Goal: Transaction & Acquisition: Subscribe to service/newsletter

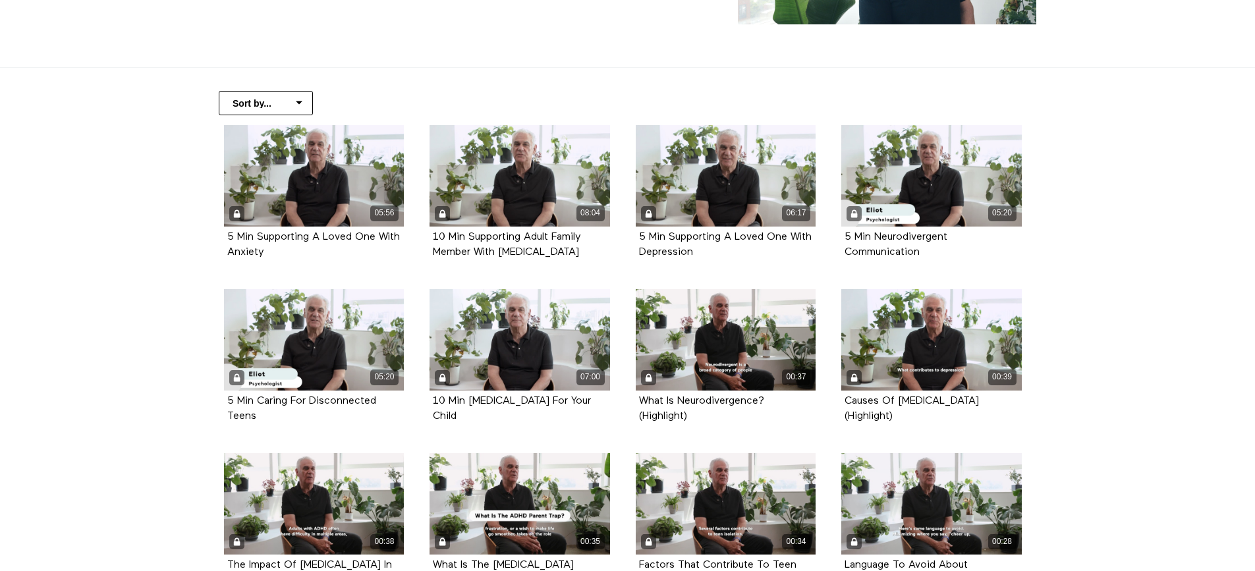
scroll to position [264, 0]
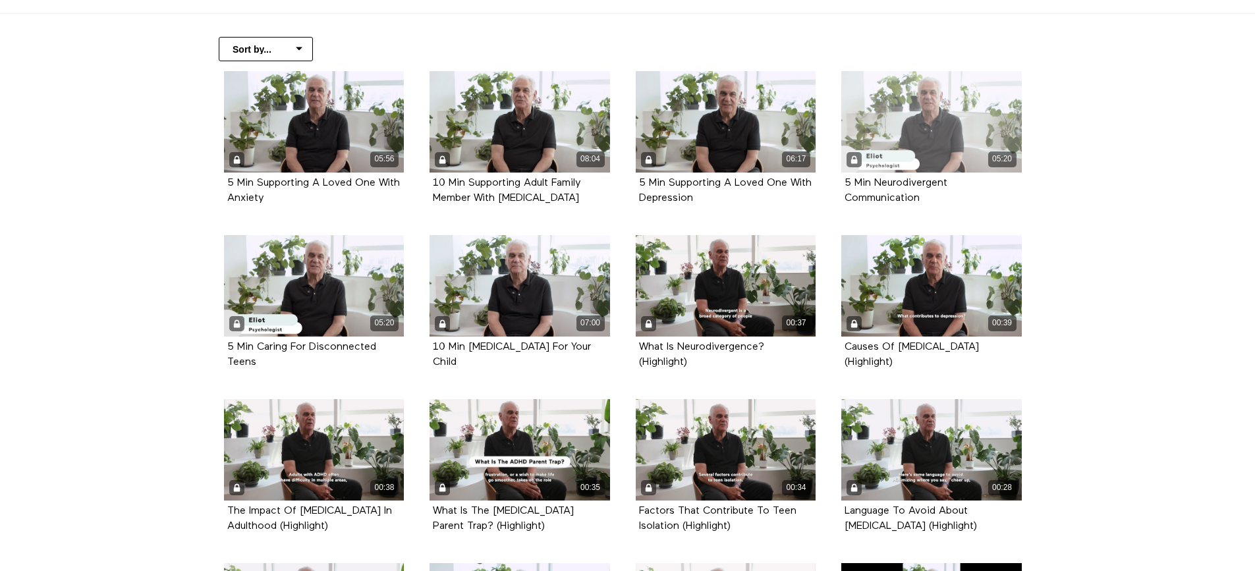
click at [954, 136] on div "05:20" at bounding box center [932, 121] width 181 height 101
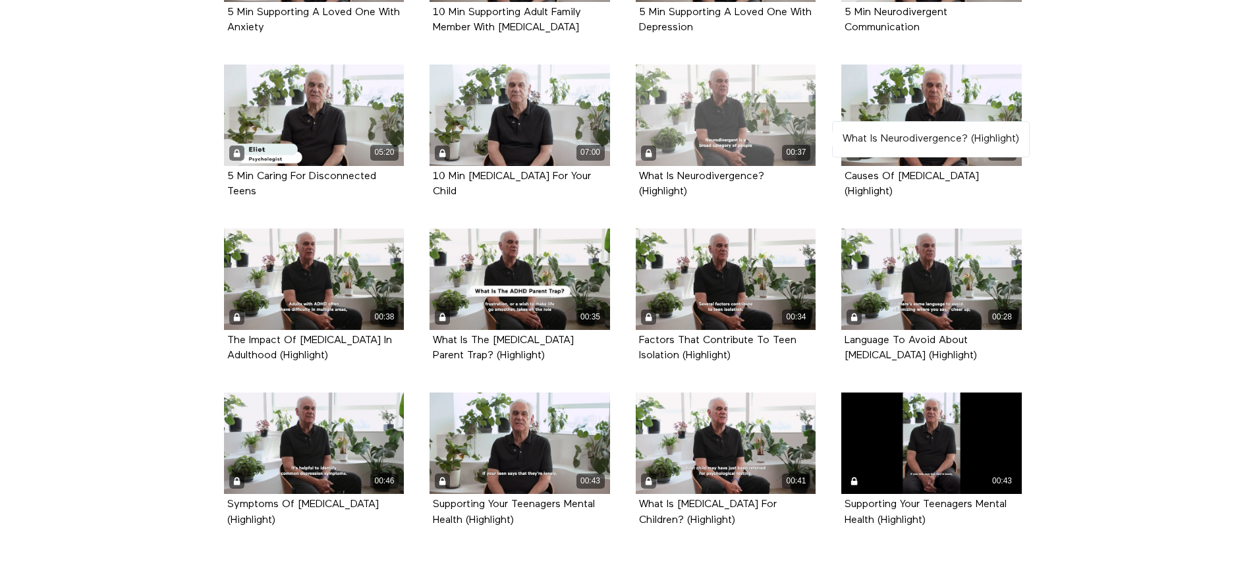
scroll to position [454, 0]
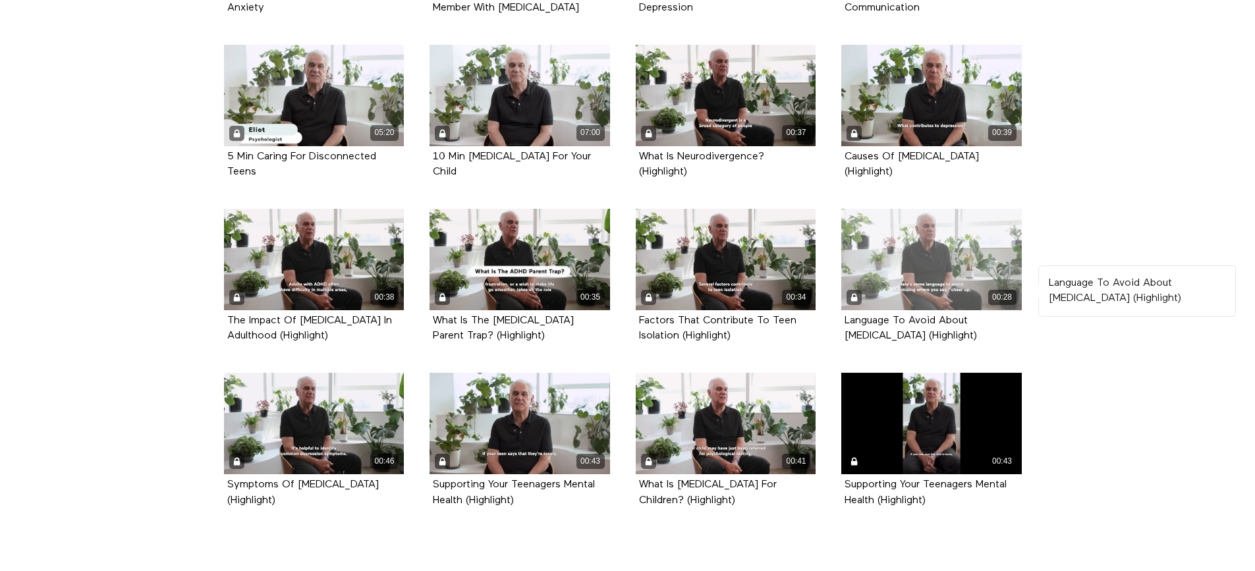
click at [921, 237] on div "00:28" at bounding box center [932, 259] width 181 height 101
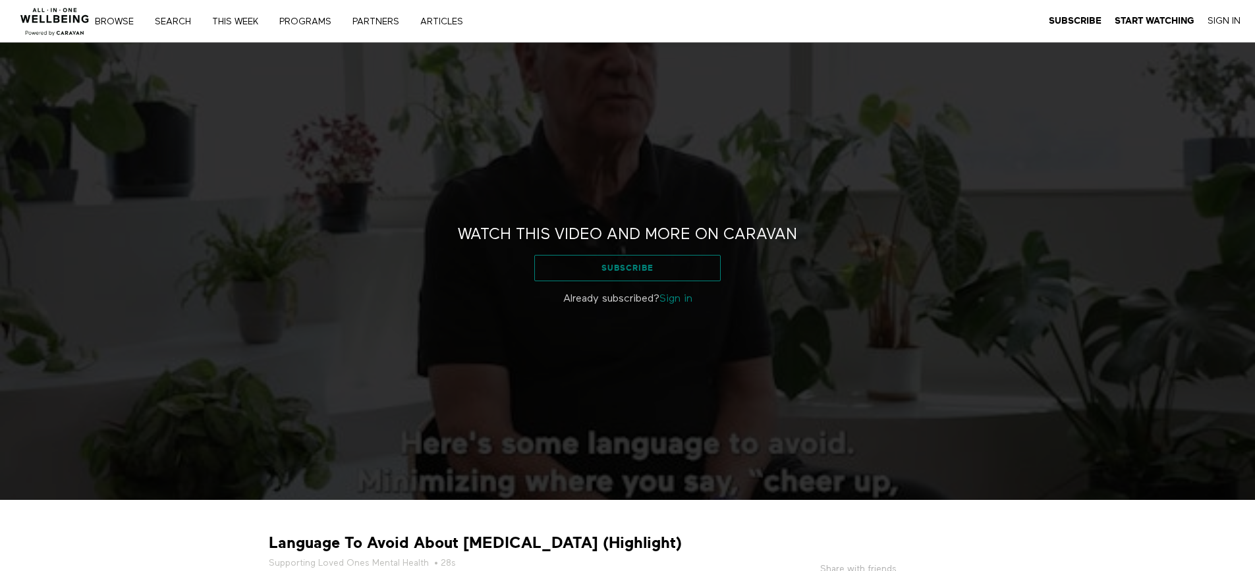
click at [615, 266] on link "Subscribe" at bounding box center [627, 268] width 187 height 26
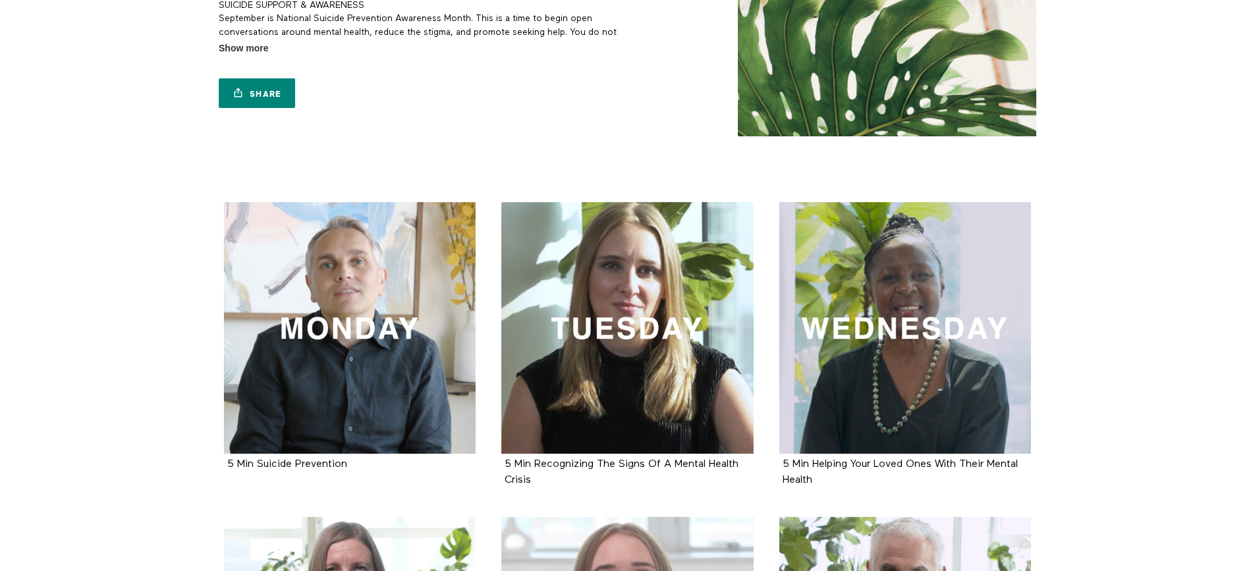
scroll to position [66, 0]
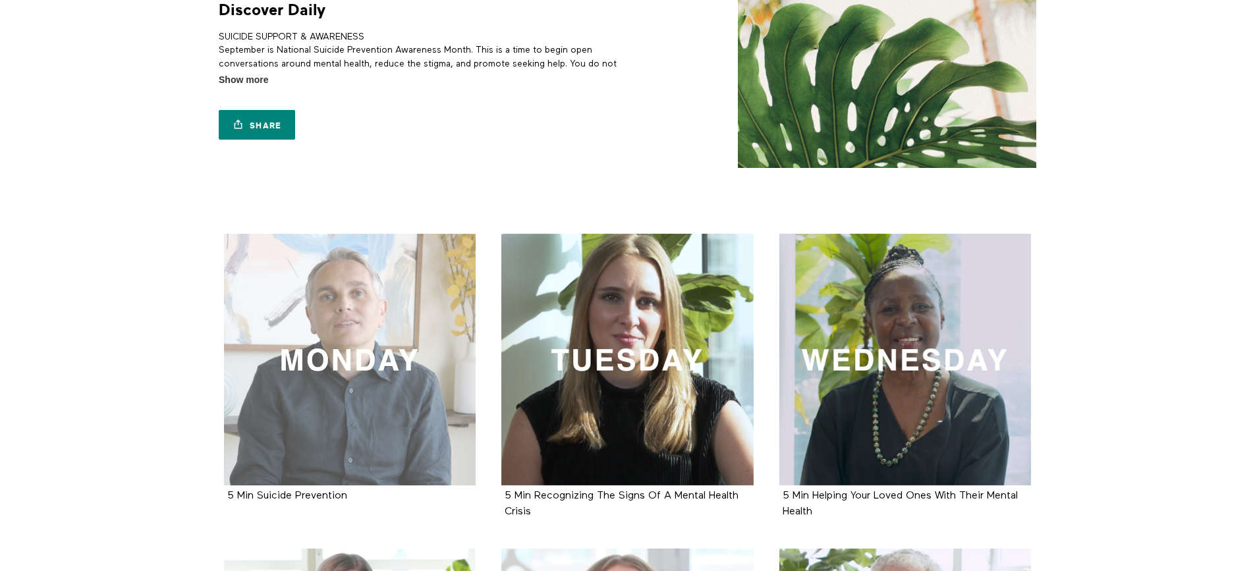
click at [372, 375] on div at bounding box center [350, 360] width 252 height 252
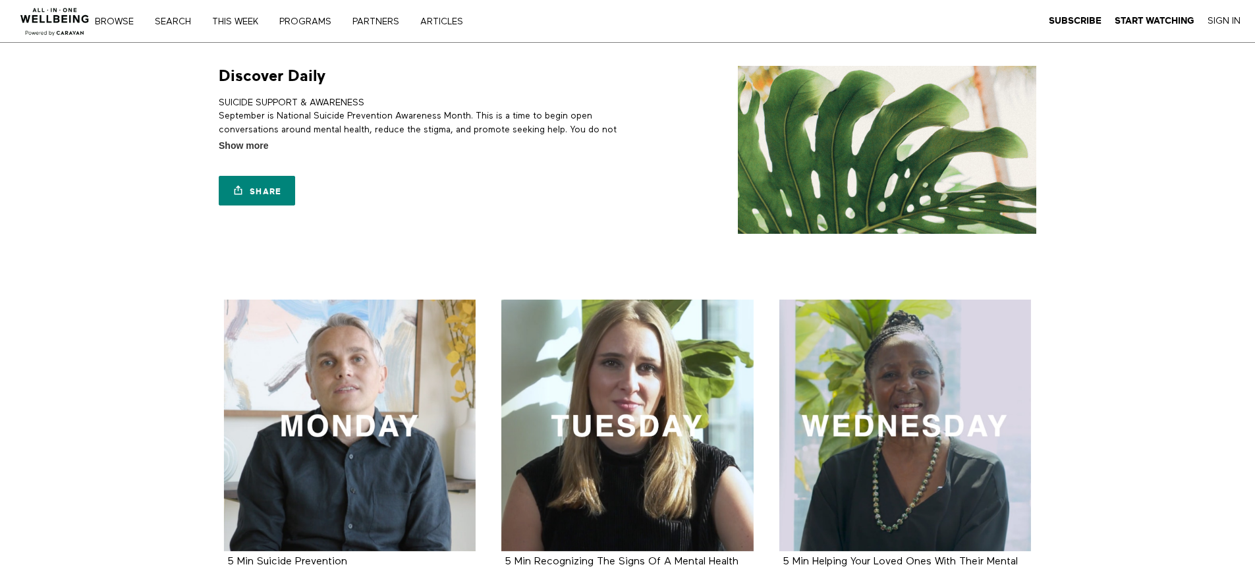
scroll to position [66, 0]
